Goal: Task Accomplishment & Management: Use online tool/utility

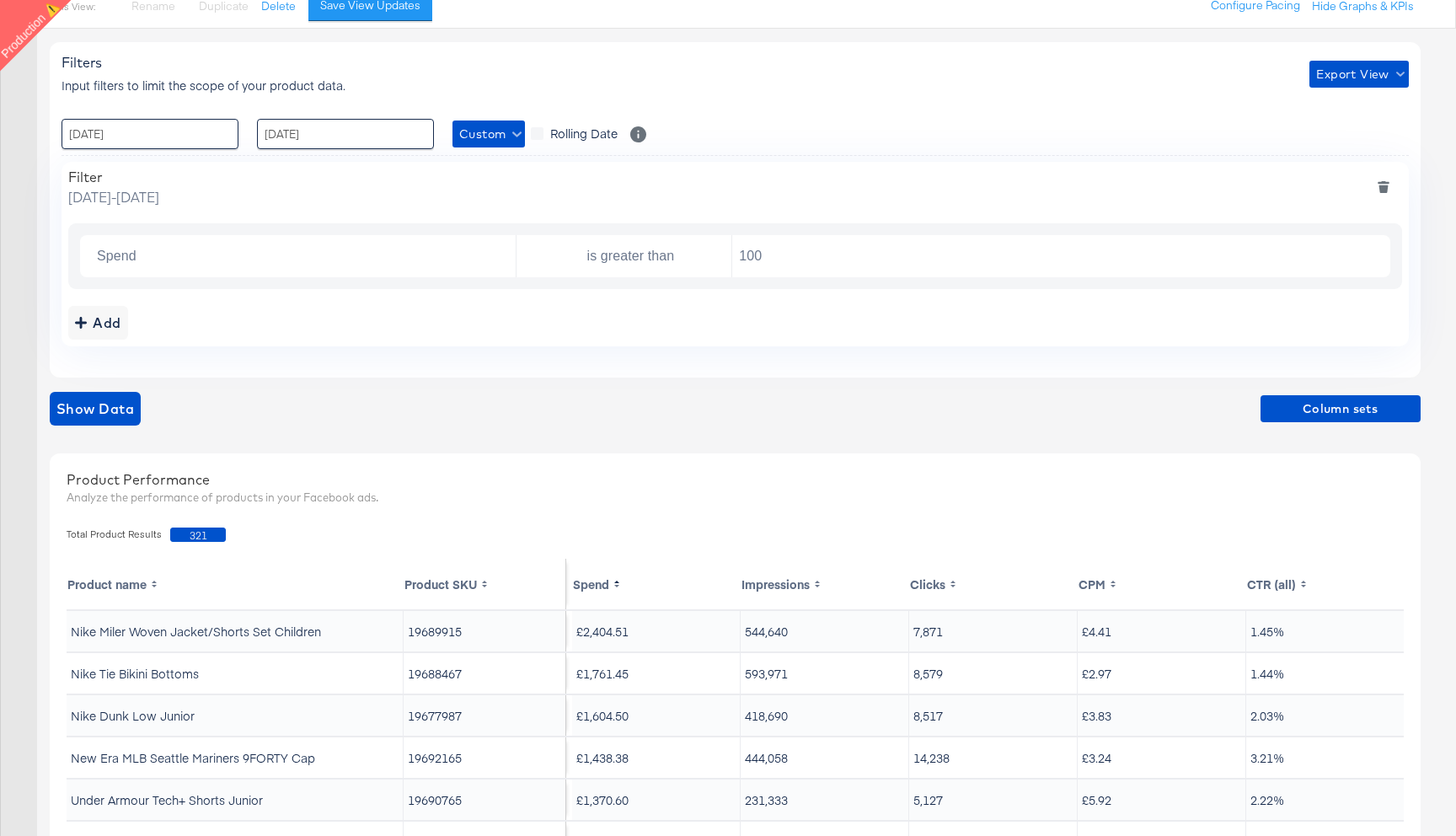
scroll to position [193, 0]
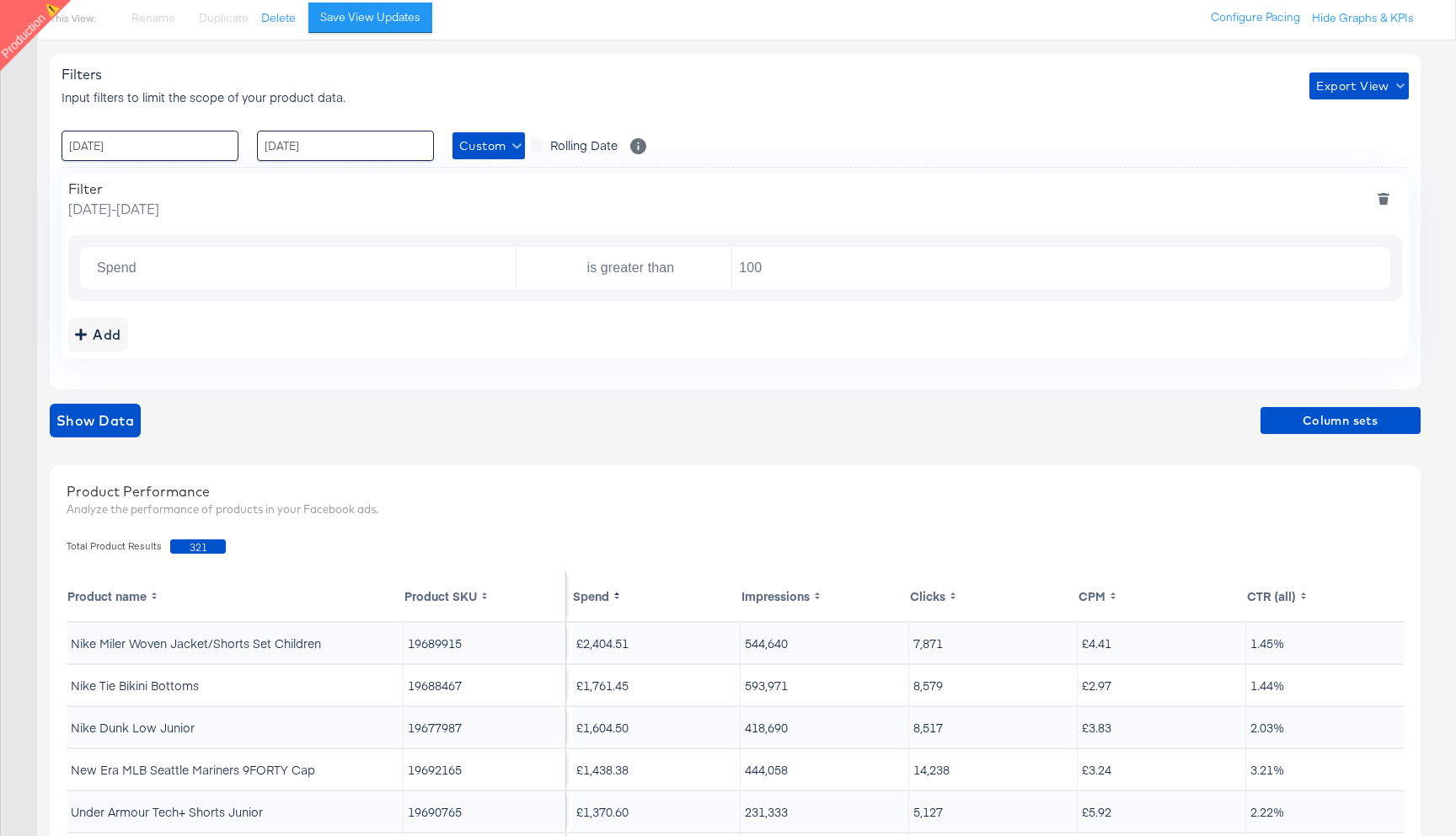
click at [1386, 193] on icon "deletefilters" at bounding box center [1383, 199] width 12 height 12
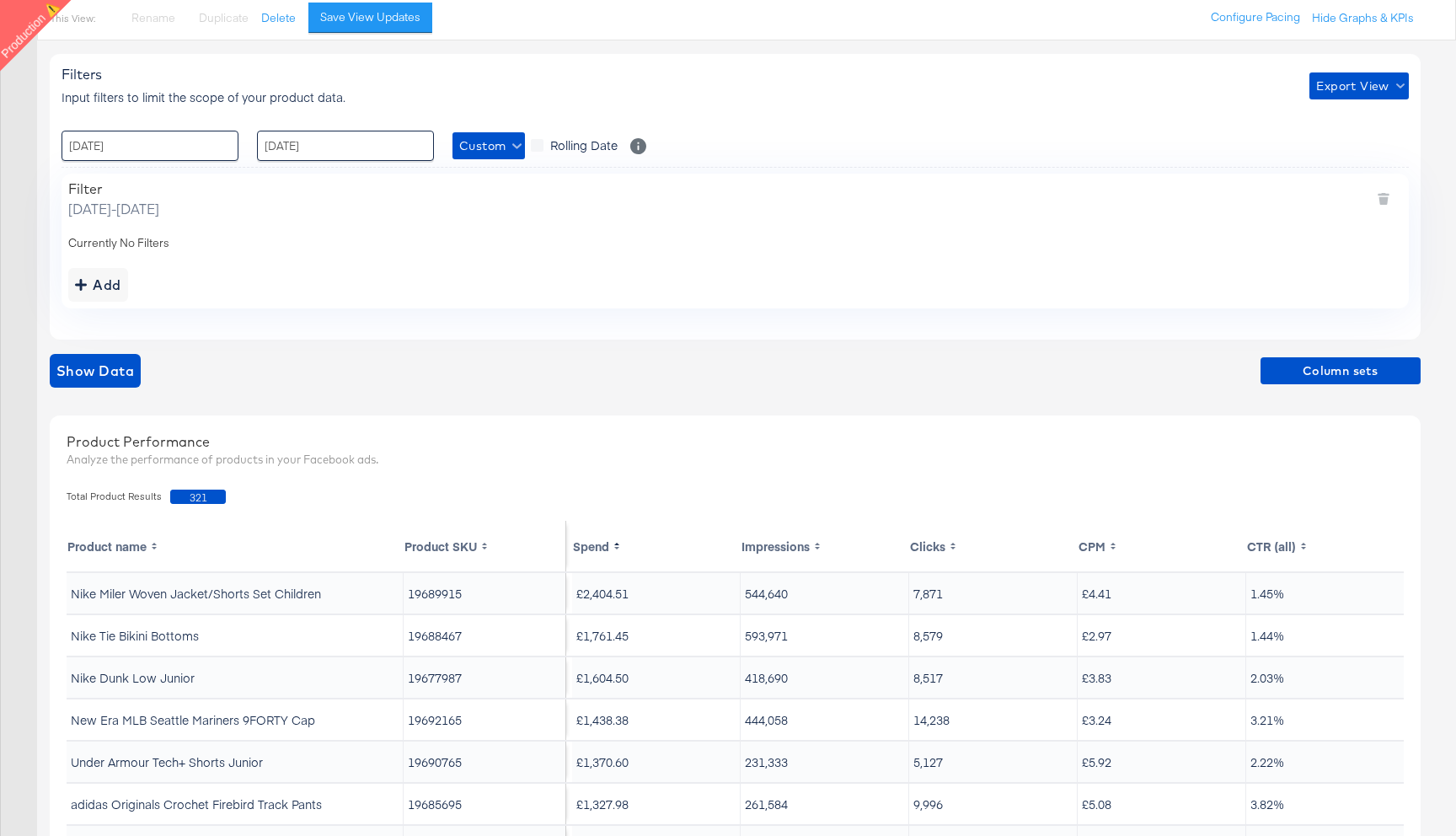
scroll to position [0, 0]
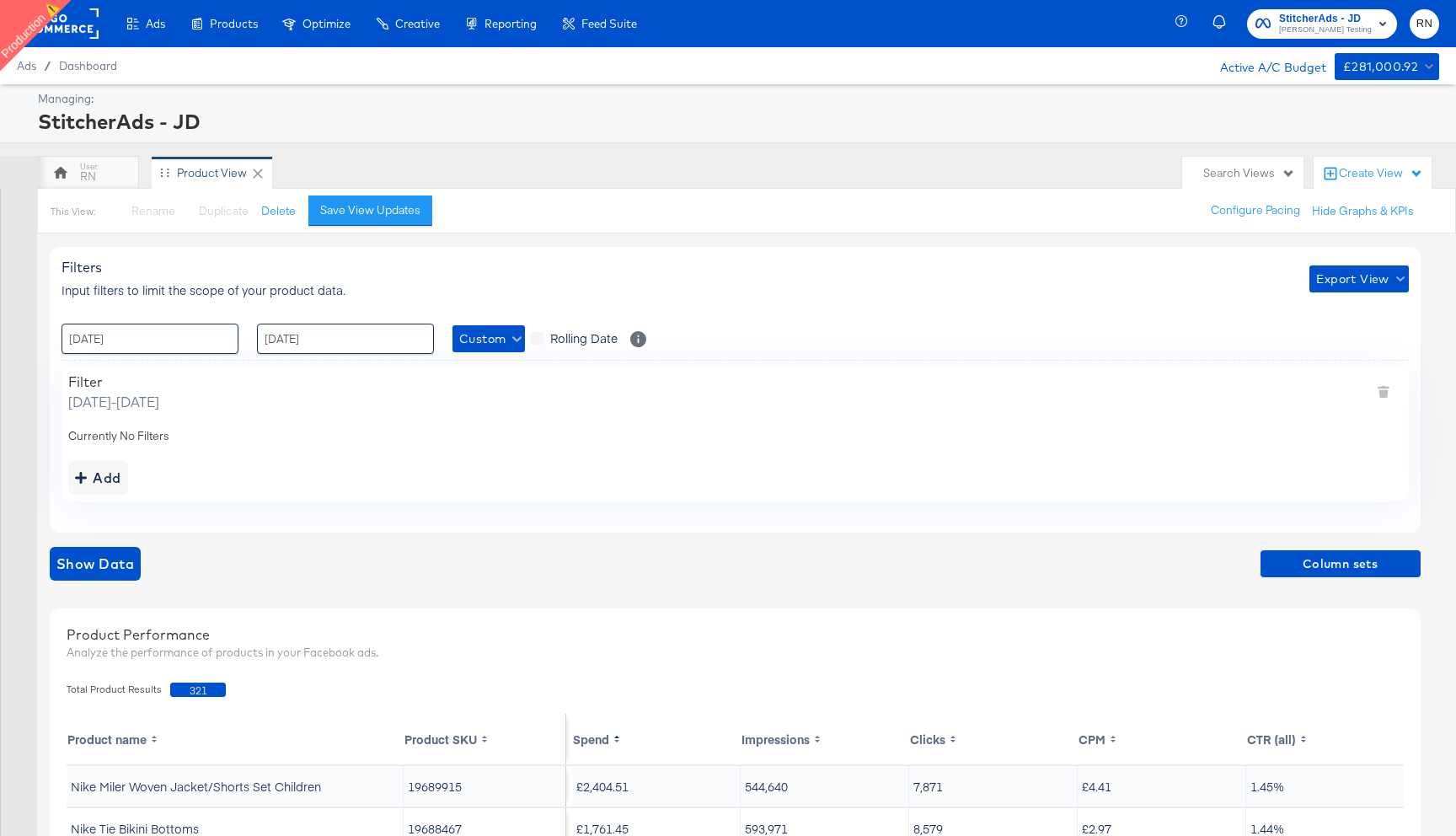
click at [80, 34] on rect at bounding box center [60, 24] width 78 height 31
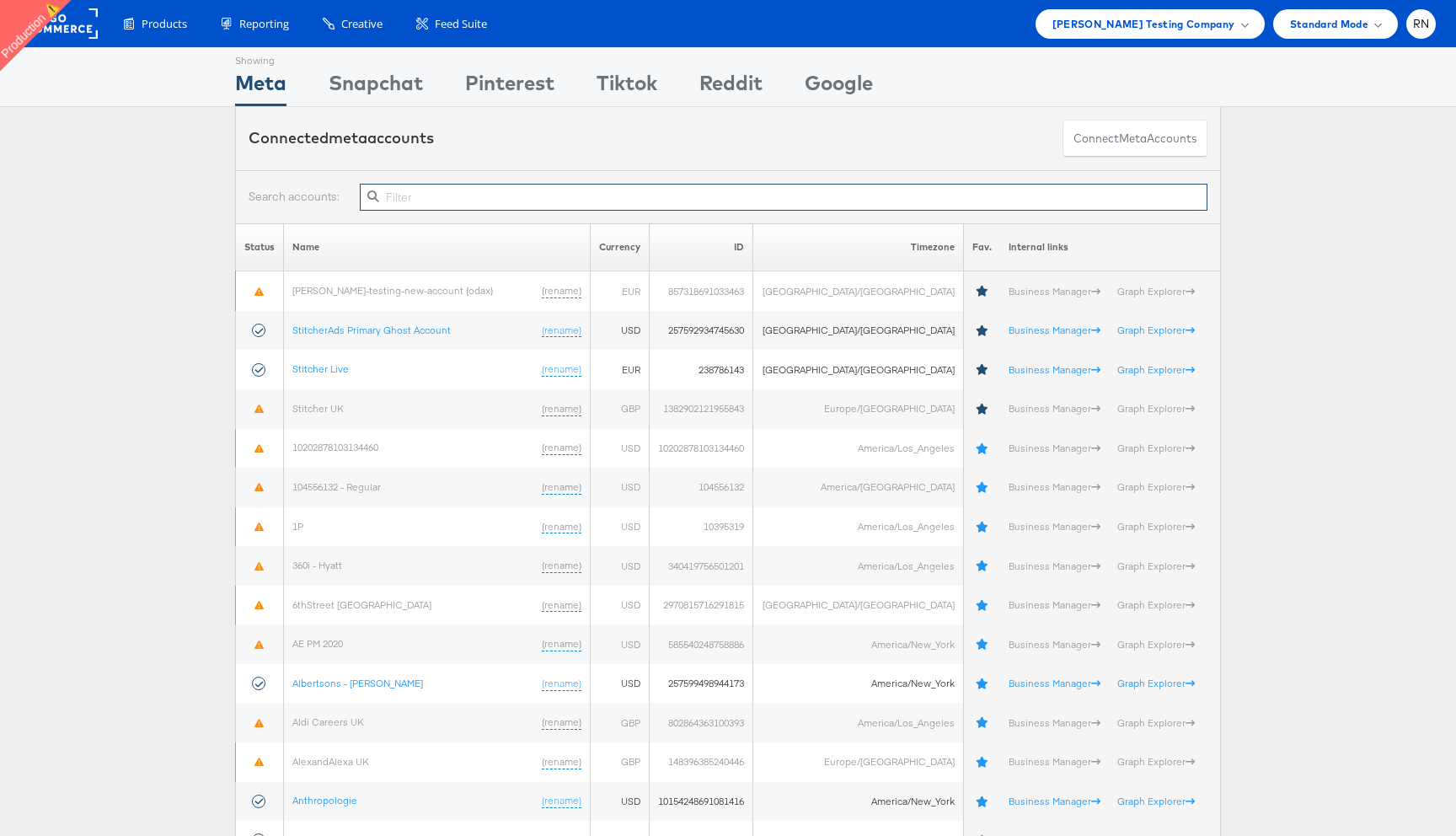
paste input "10154248691081416"
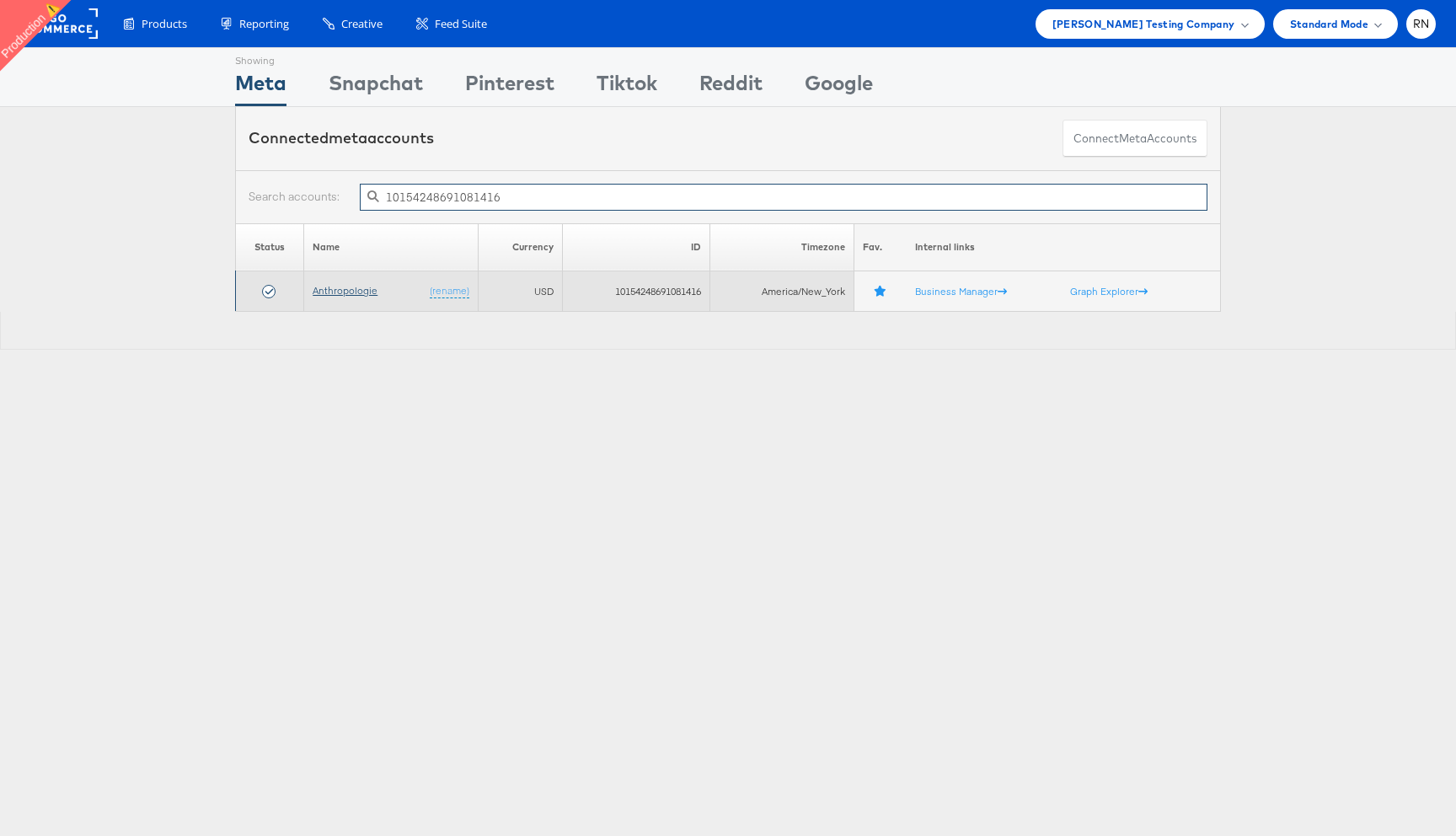
type input "10154248691081416"
click at [352, 291] on link "Anthropologie" at bounding box center [345, 290] width 65 height 13
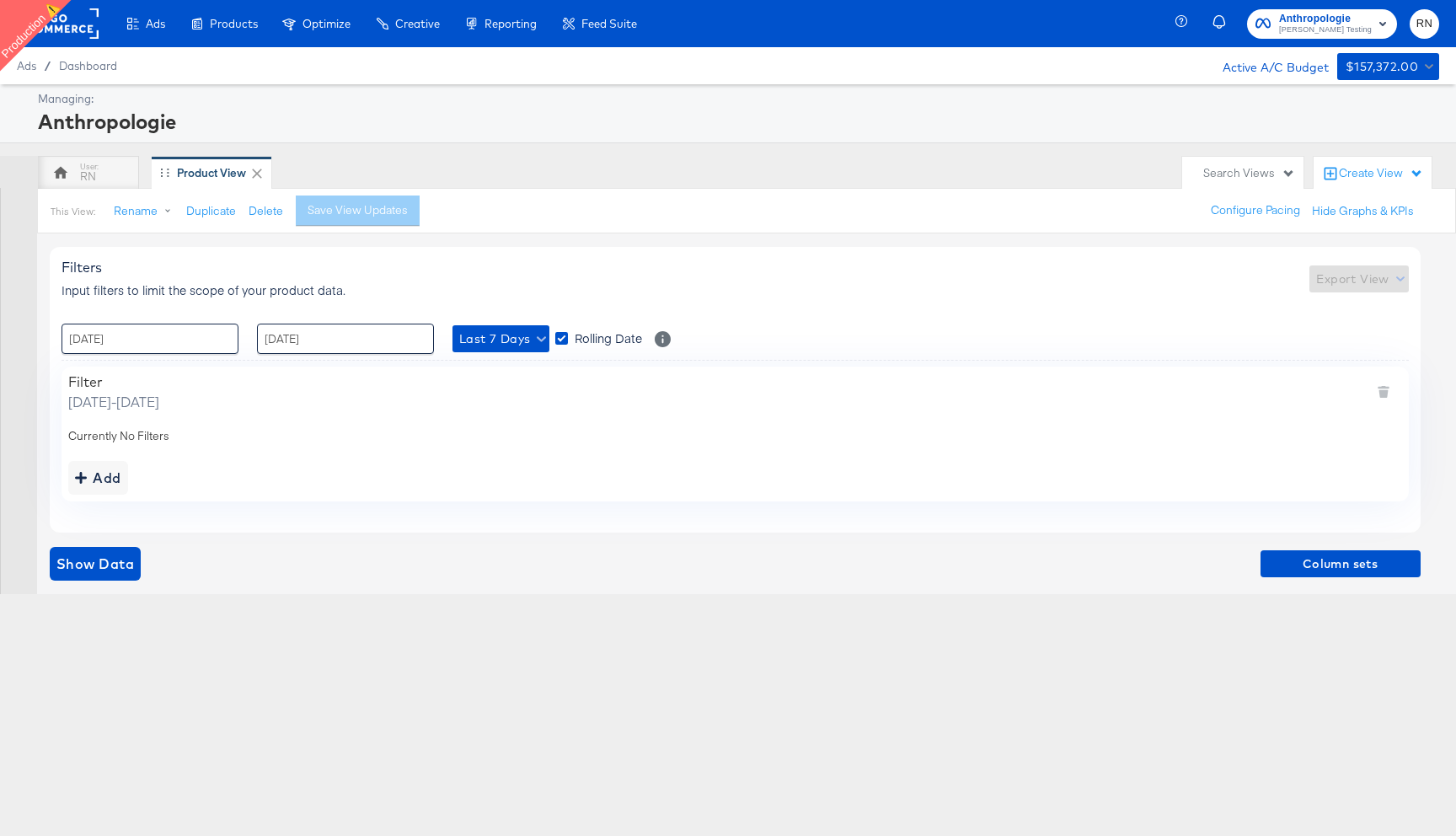
click at [78, 32] on rect at bounding box center [60, 24] width 78 height 31
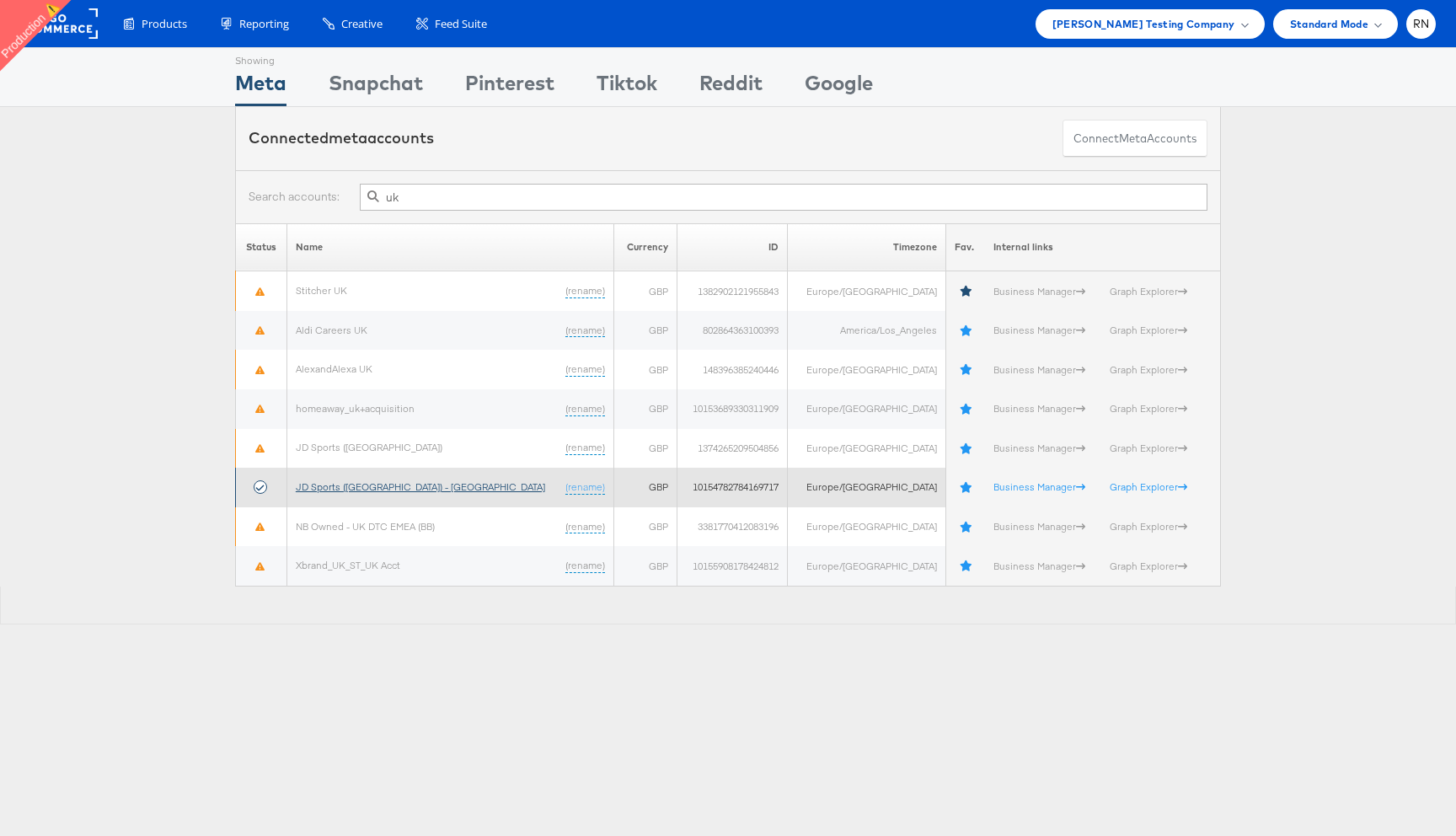
type input "uk"
click at [356, 486] on link "JD Sports (UK) - SA" at bounding box center [420, 486] width 249 height 13
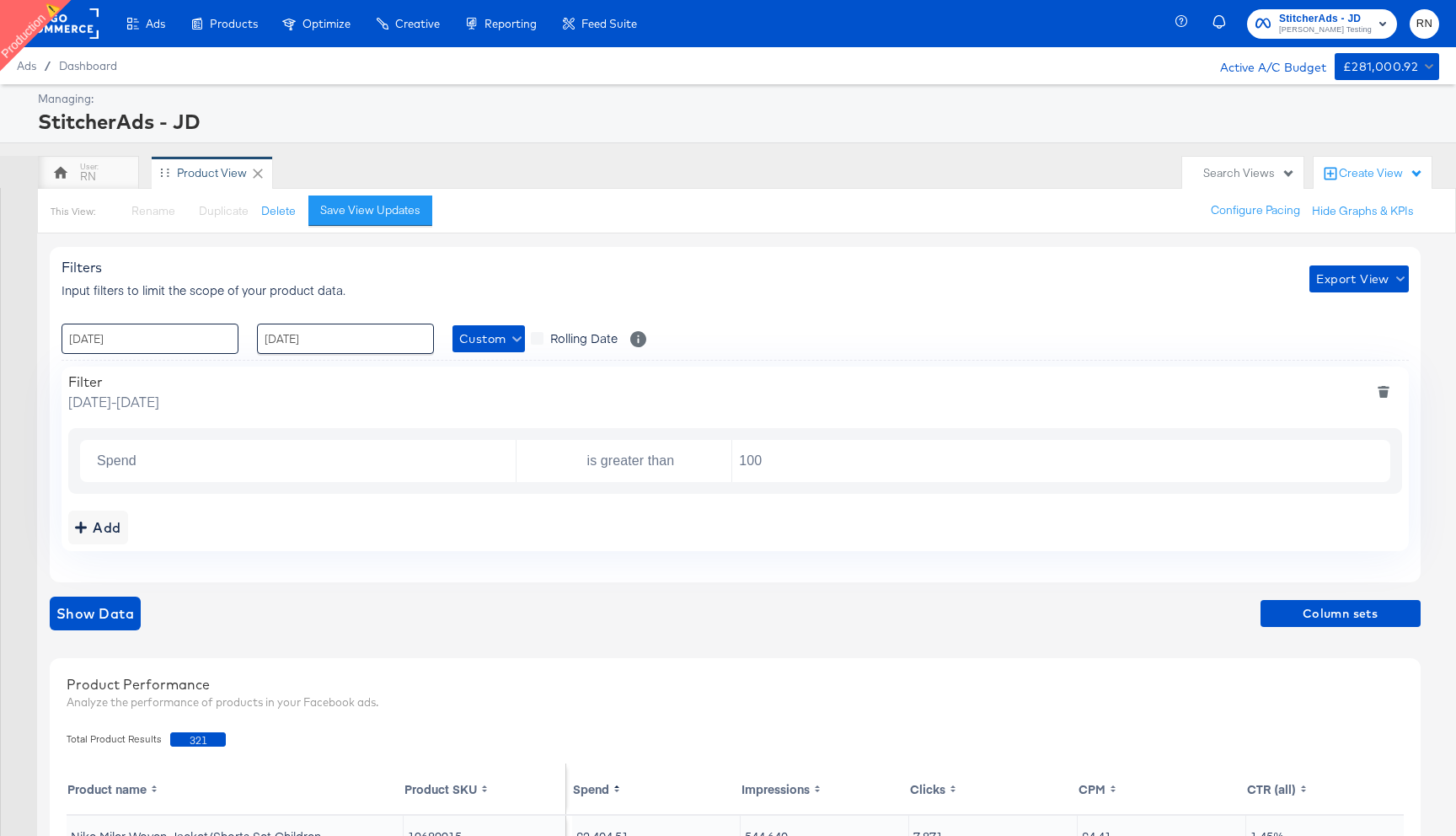
click at [210, 342] on input "[DATE]" at bounding box center [149, 339] width 177 height 31
click at [79, 379] on span "‹" at bounding box center [80, 373] width 26 height 26
click at [220, 426] on td "1" at bounding box center [225, 424] width 29 height 24
type input "[DATE] 00:00"
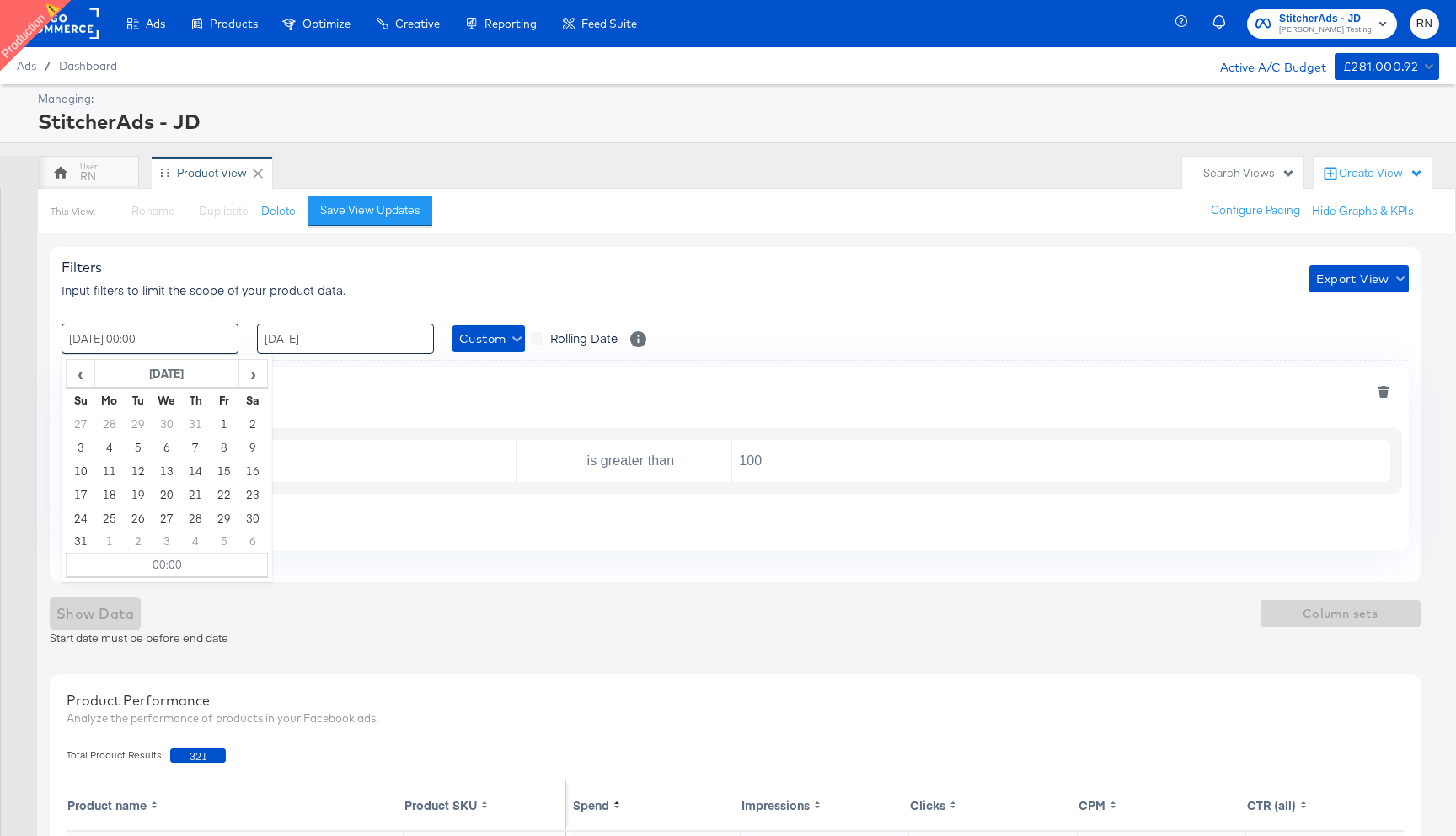
click at [343, 344] on input "[DATE]" at bounding box center [345, 339] width 177 height 31
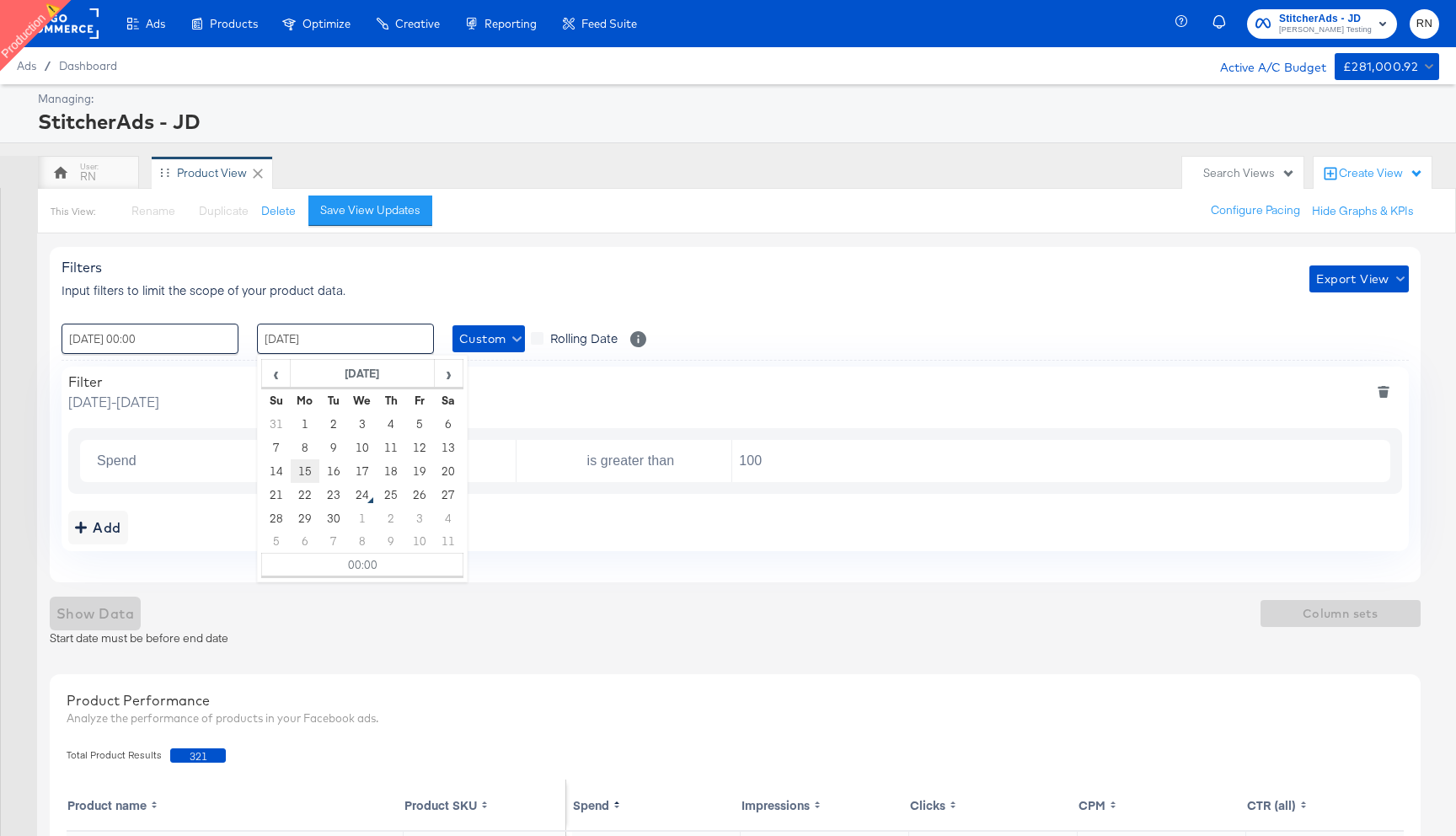
click at [311, 465] on td "15" at bounding box center [305, 471] width 29 height 24
type input "15 / September / 2025 00:00"
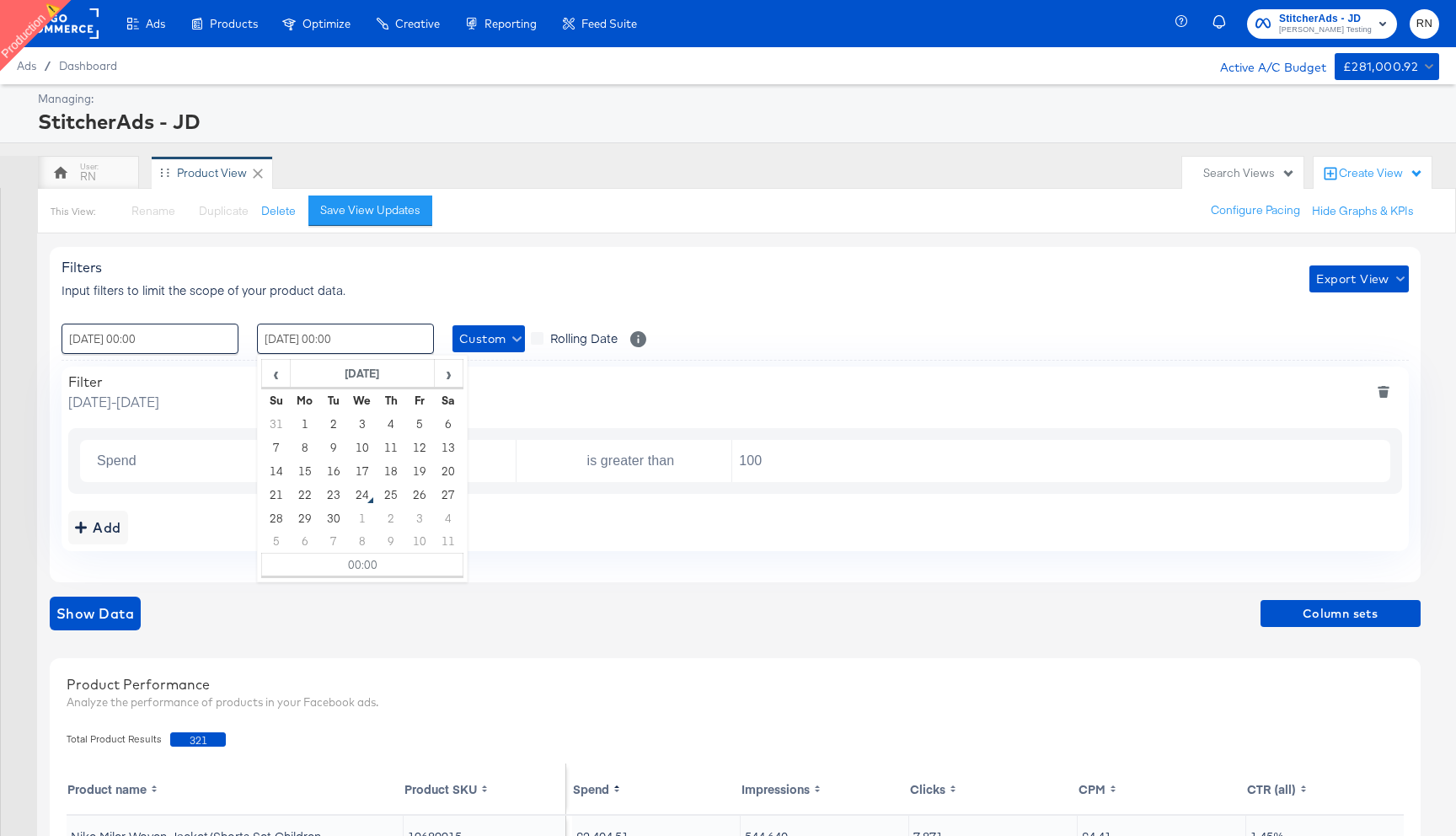
click at [705, 358] on div "Filters Input filters to limit the scope of your product data. Export View : 01…" at bounding box center [735, 414] width 1371 height 336
click at [1385, 389] on icon "deletefilters" at bounding box center [1383, 392] width 12 height 12
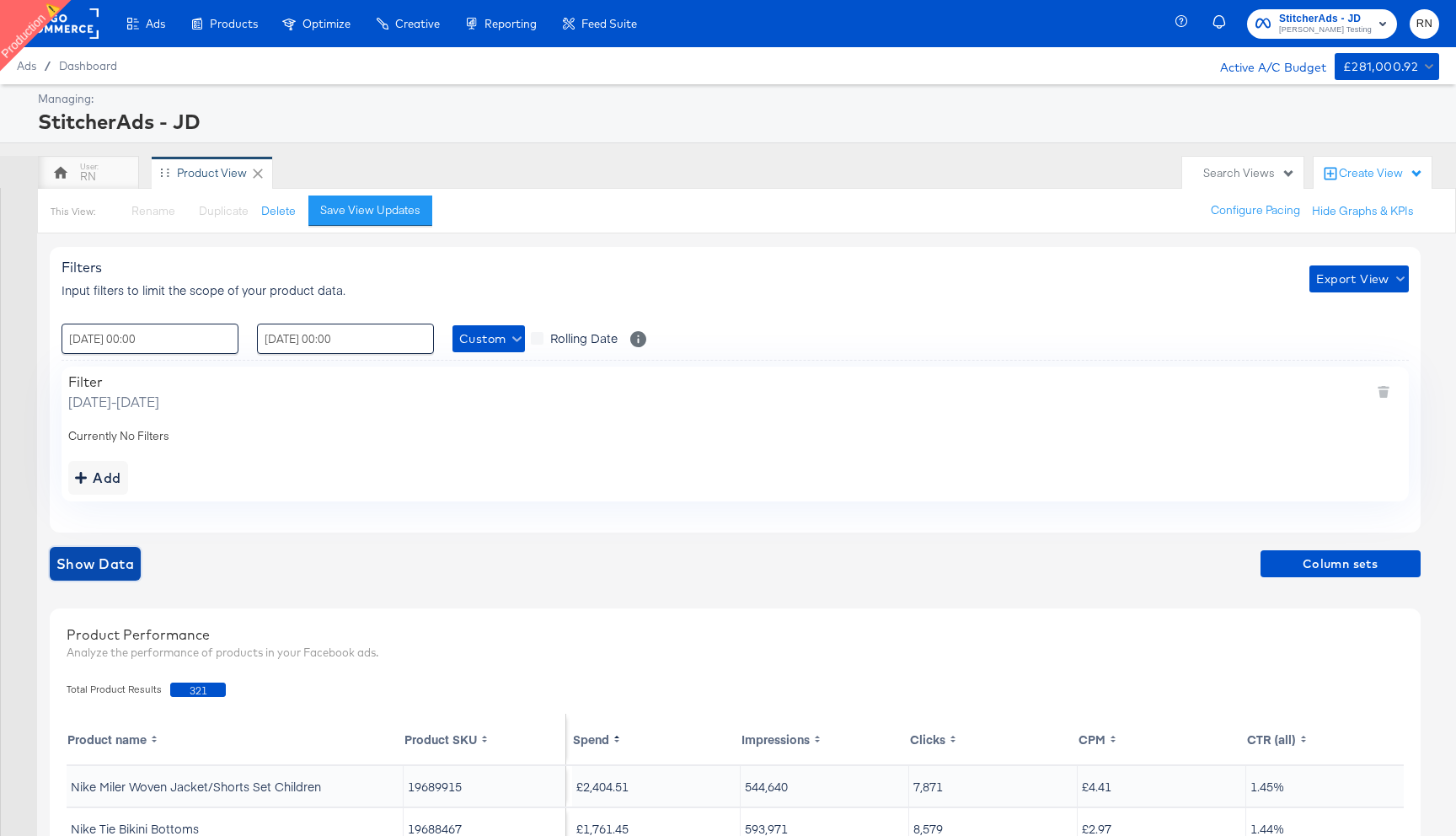
click at [120, 574] on span "Show Data" at bounding box center [95, 564] width 78 height 24
